Goal: Information Seeking & Learning: Understand process/instructions

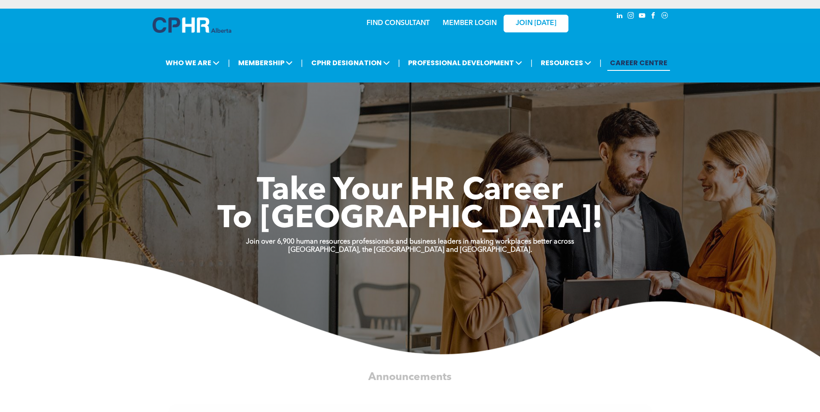
click at [484, 22] on link "MEMBER LOGIN" at bounding box center [470, 23] width 54 height 7
click at [469, 25] on link "MEMBER LOGIN" at bounding box center [470, 23] width 54 height 7
click at [455, 22] on link "MEMBER LOGIN" at bounding box center [470, 23] width 54 height 7
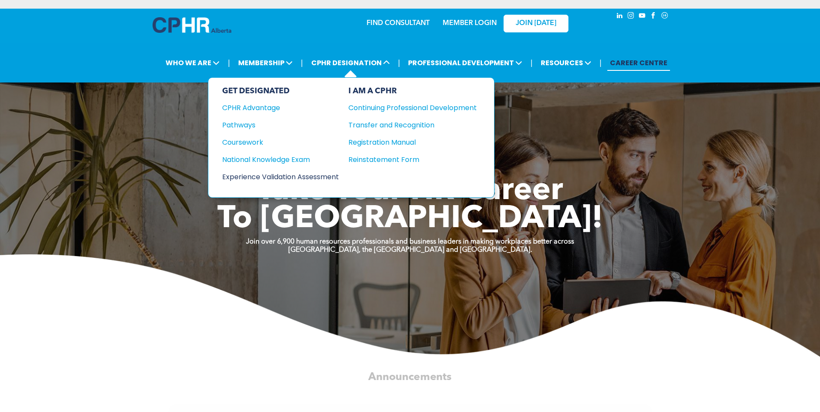
click at [259, 174] on div "Experience Validation Assessment" at bounding box center [274, 177] width 105 height 11
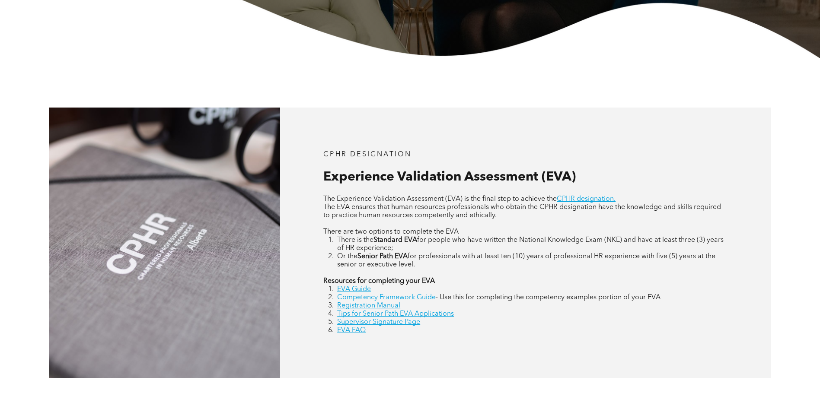
scroll to position [346, 0]
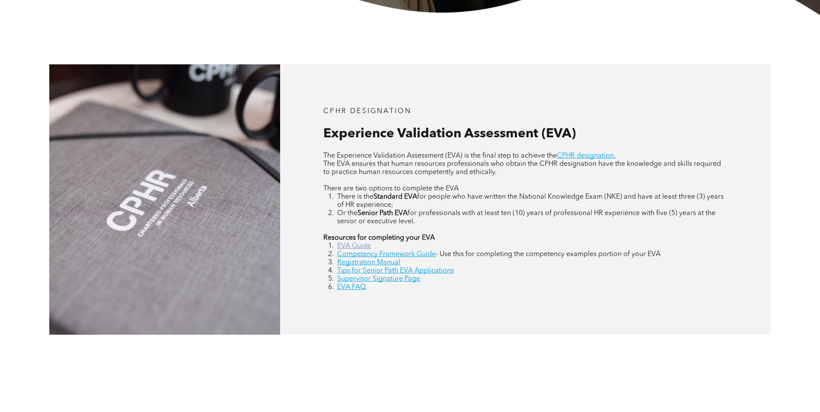
click at [341, 246] on link "EVA Guide" at bounding box center [354, 246] width 34 height 7
